Goal: Communication & Community: Answer question/provide support

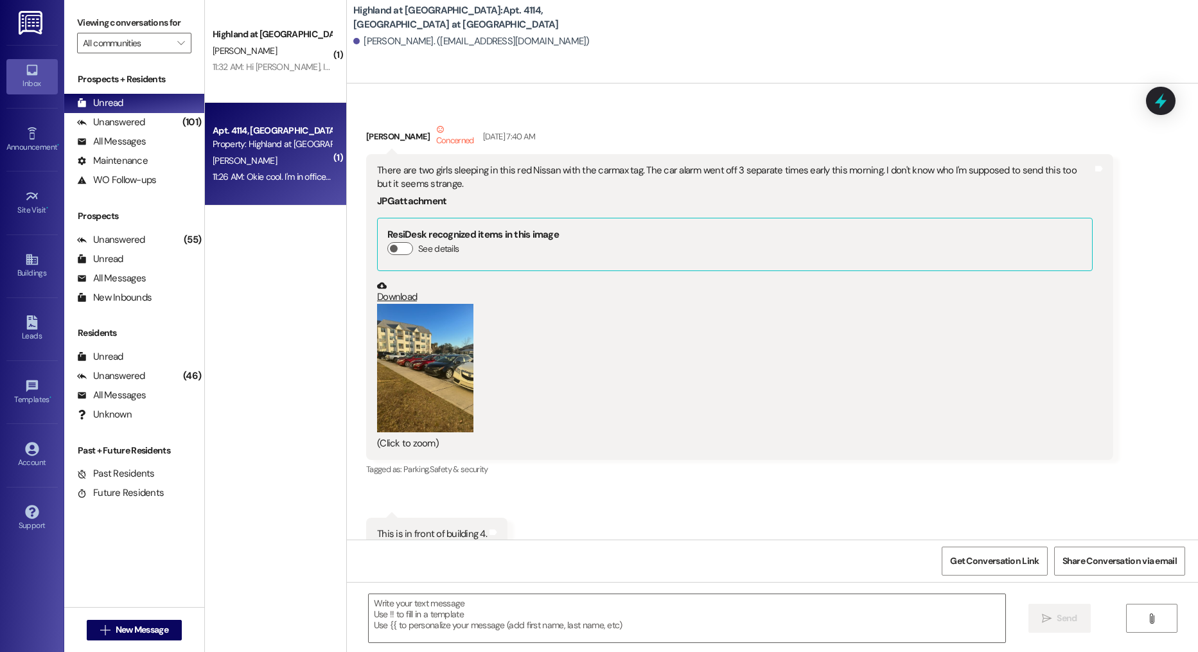
click at [241, 37] on div "Highland at [GEOGRAPHIC_DATA]" at bounding box center [272, 34] width 119 height 13
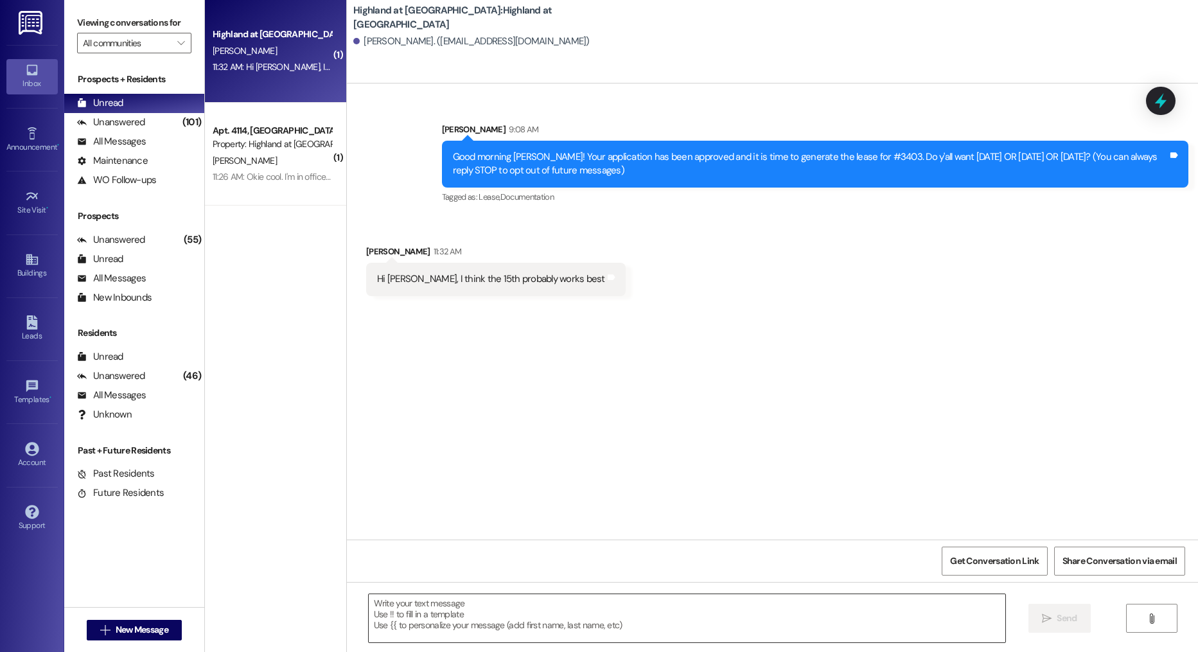
click at [452, 614] on textarea at bounding box center [687, 618] width 637 height 48
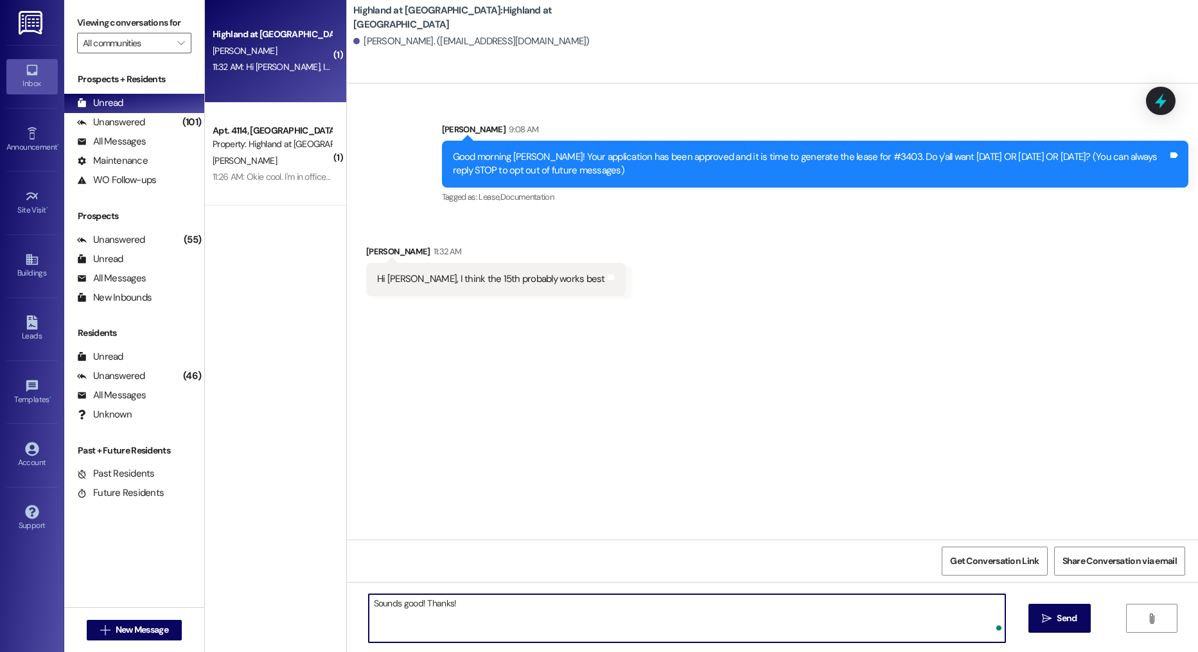
type textarea "Sounds good! Thanks!"
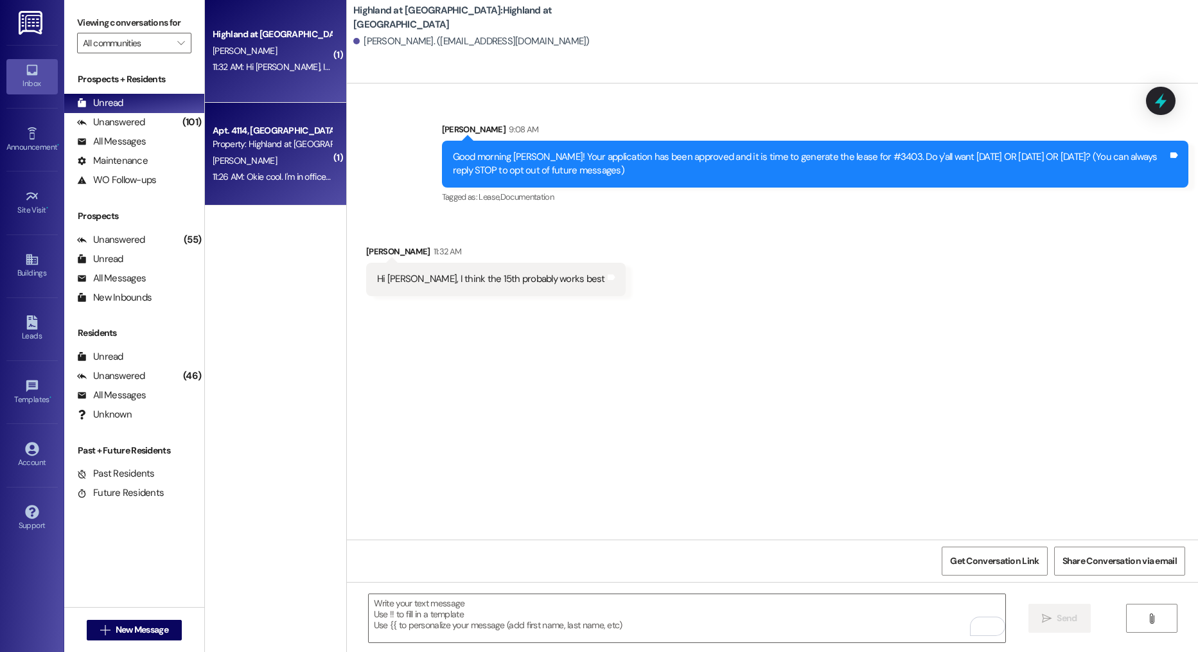
click at [289, 166] on div "[PERSON_NAME]" at bounding box center [271, 161] width 121 height 16
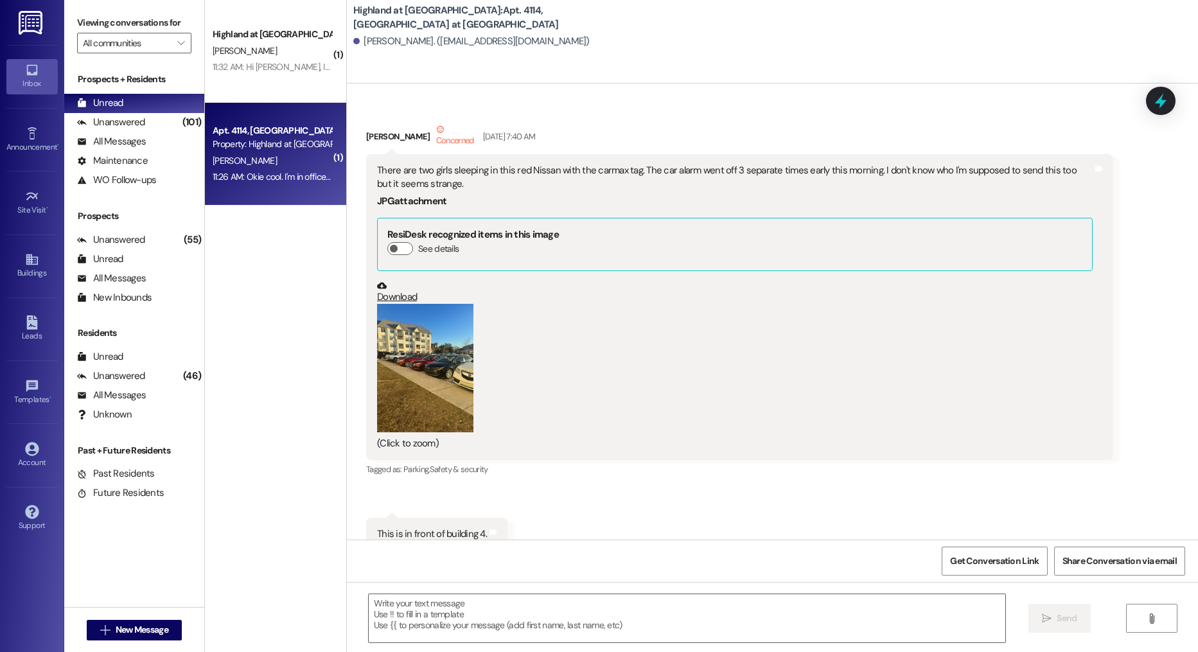
scroll to position [1612, 0]
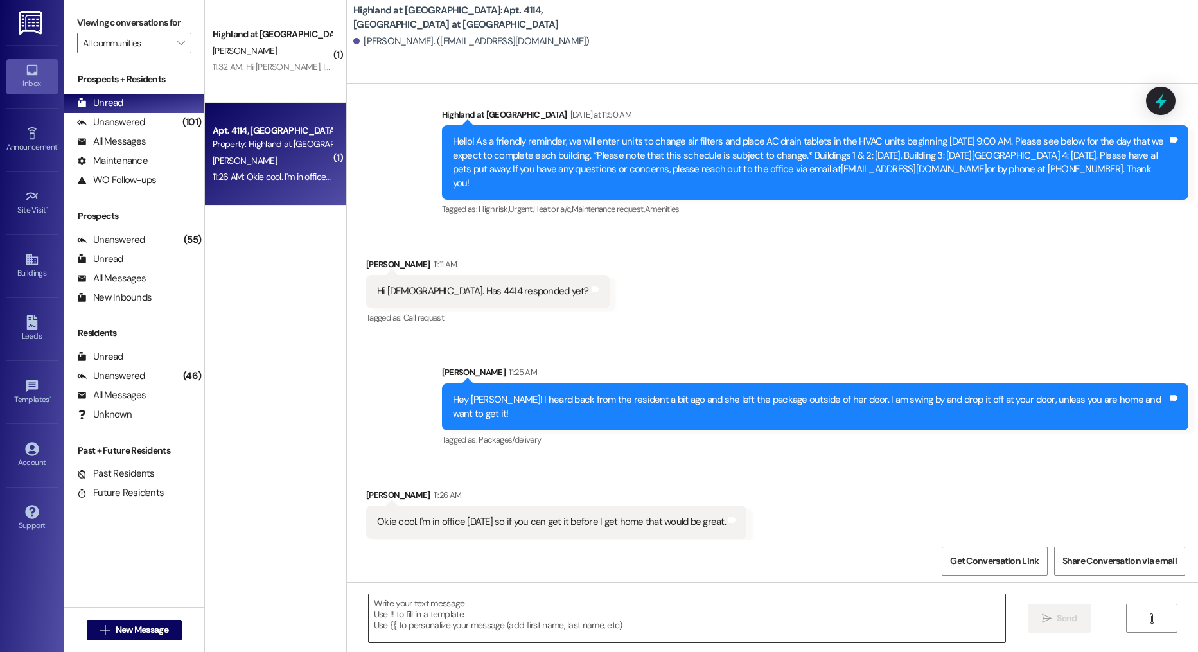
click at [542, 622] on textarea at bounding box center [687, 618] width 637 height 48
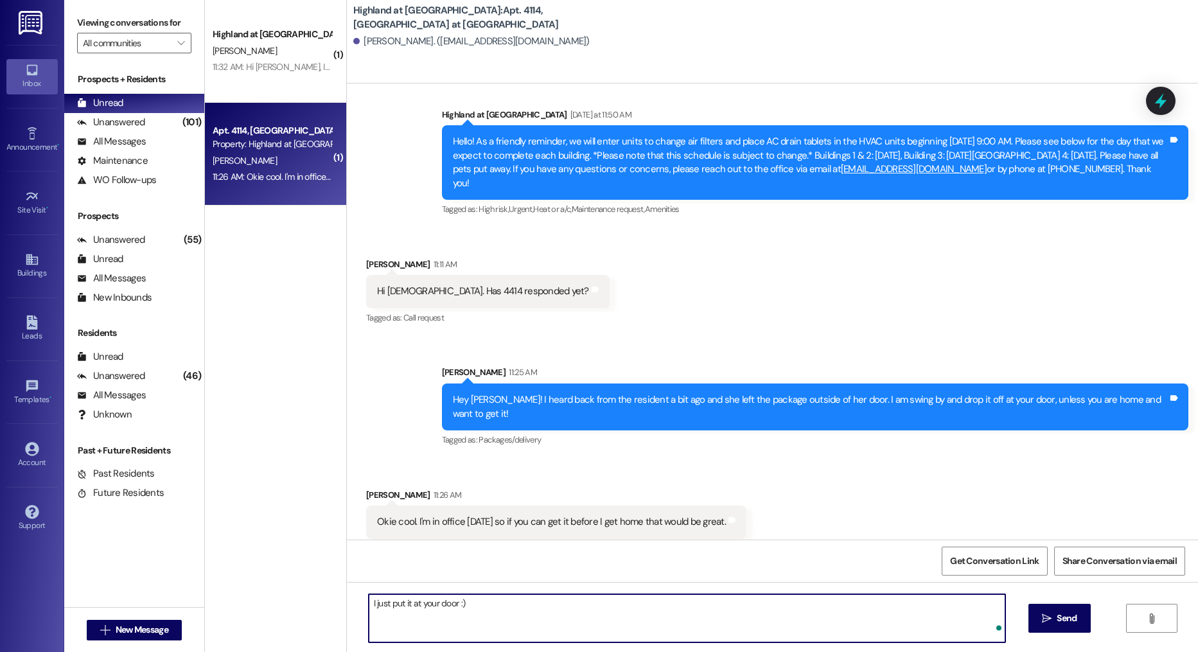
type textarea "I just put it at your door :)"
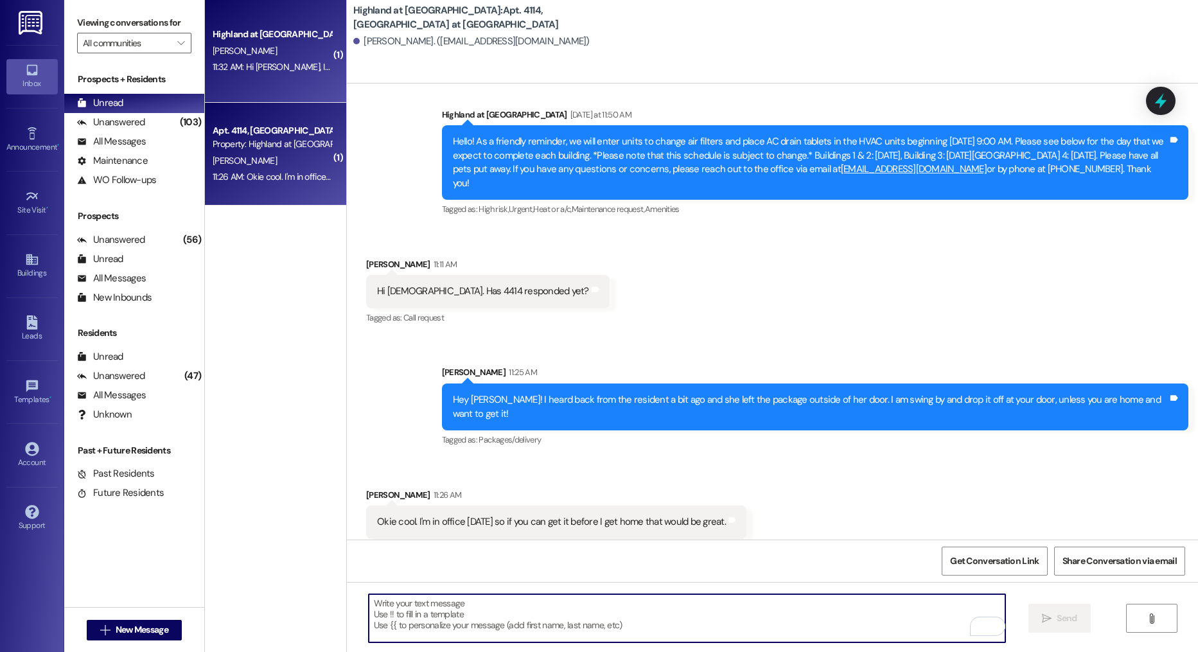
click at [263, 47] on div "[PERSON_NAME]" at bounding box center [271, 51] width 121 height 16
